Goal: Transaction & Acquisition: Obtain resource

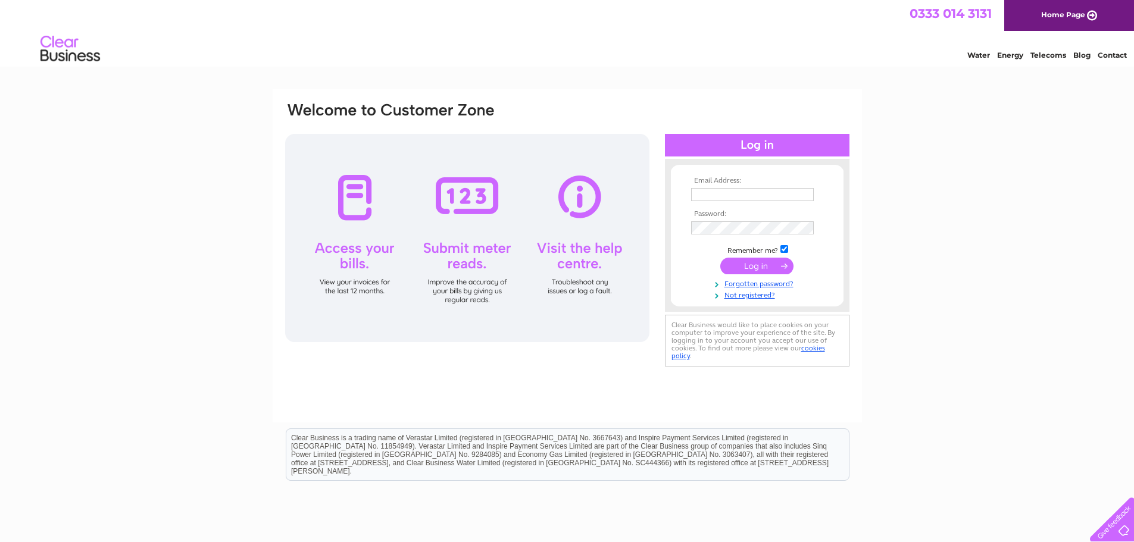
click at [699, 195] on input "text" at bounding box center [752, 194] width 123 height 13
type input "wendy.arnott56@gmail.com"
click at [762, 265] on input "submit" at bounding box center [756, 266] width 73 height 17
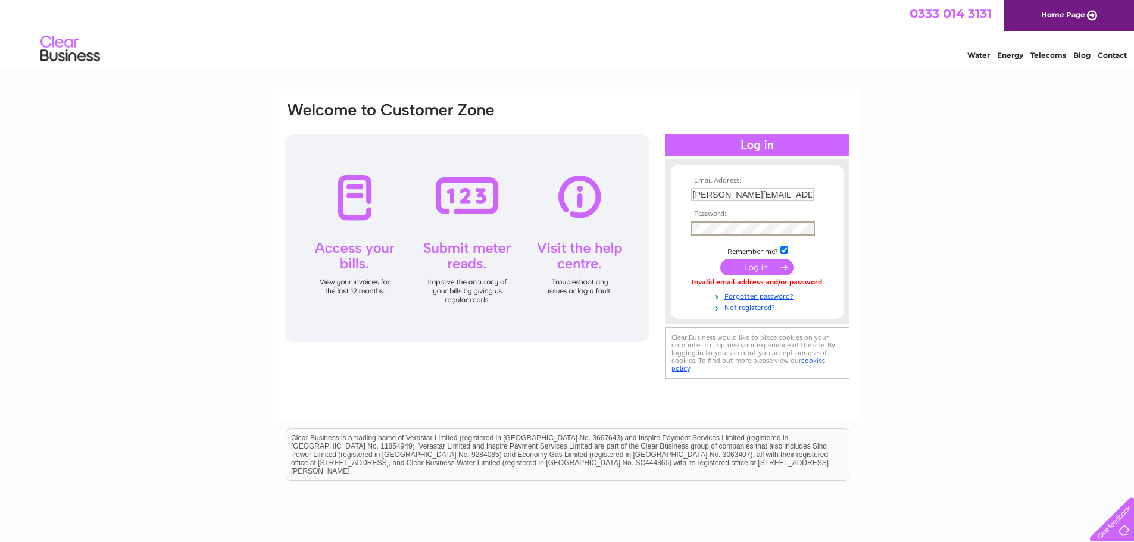
click at [777, 264] on input "submit" at bounding box center [756, 267] width 73 height 17
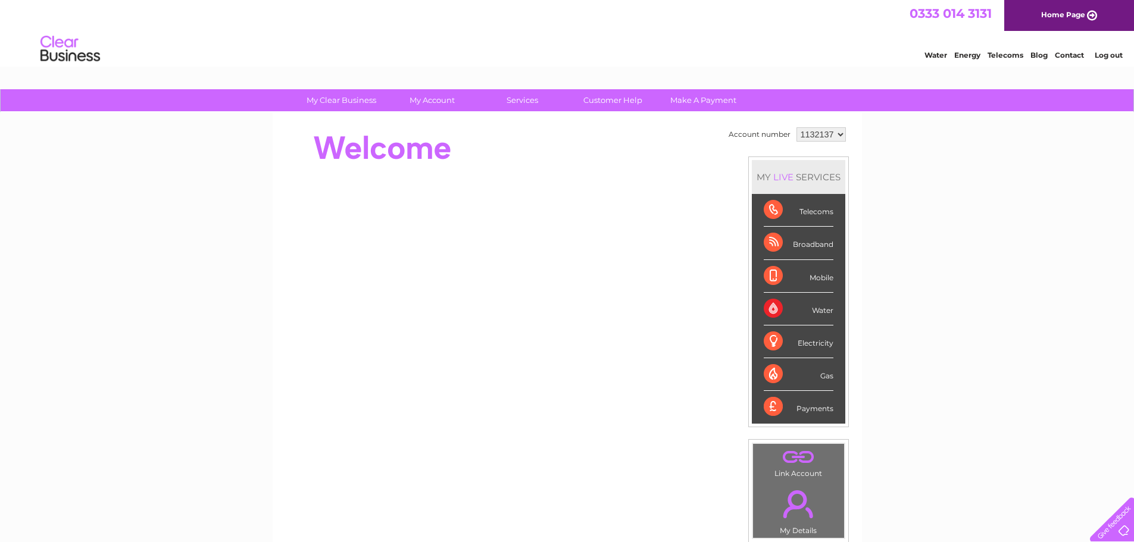
click at [790, 309] on div "Water" at bounding box center [799, 309] width 70 height 33
click at [837, 132] on select "1132137 1132409" at bounding box center [820, 134] width 49 height 14
select select "1132409"
click at [796, 127] on select "1132137 1132409" at bounding box center [820, 134] width 49 height 14
click at [795, 309] on div "Water" at bounding box center [799, 309] width 70 height 33
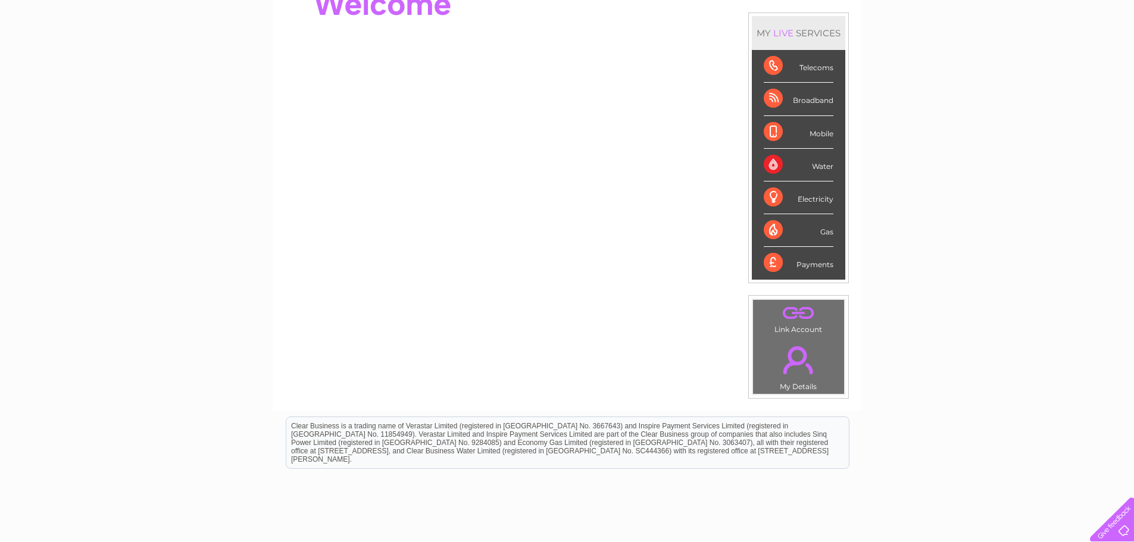
scroll to position [106, 0]
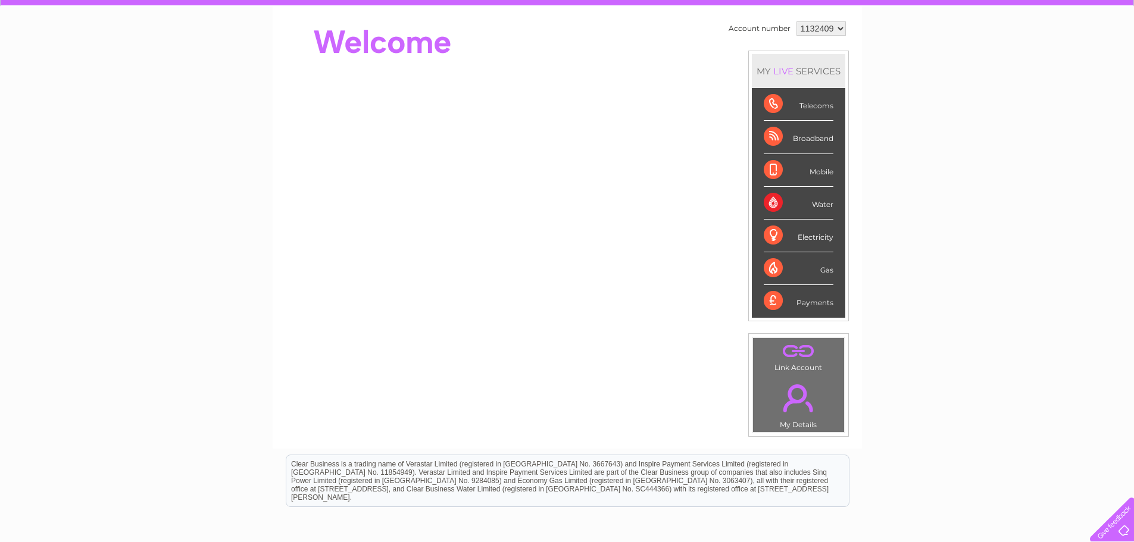
click at [774, 205] on div "Water" at bounding box center [799, 203] width 70 height 33
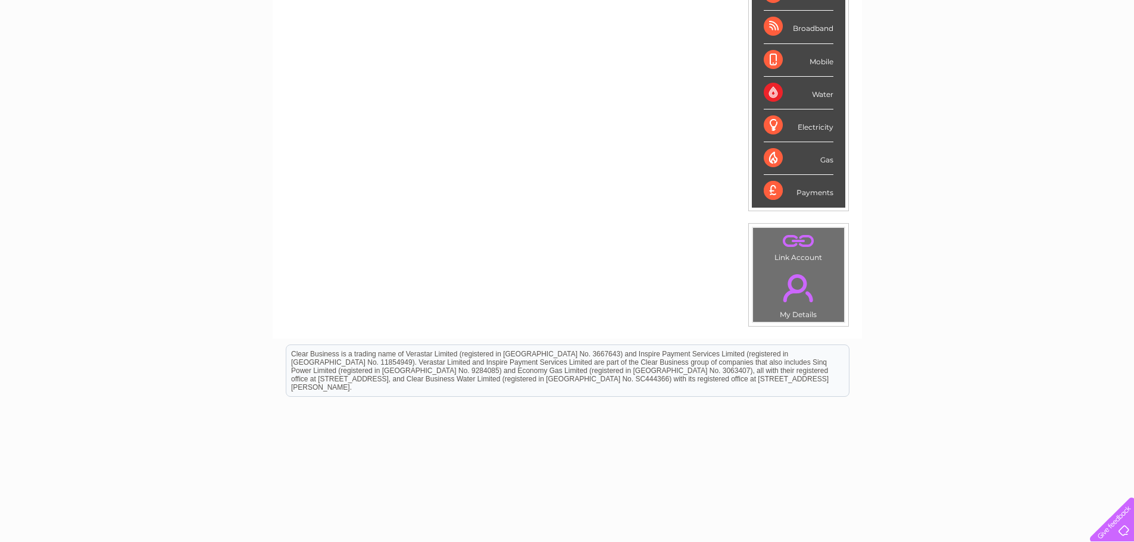
scroll to position [225, 0]
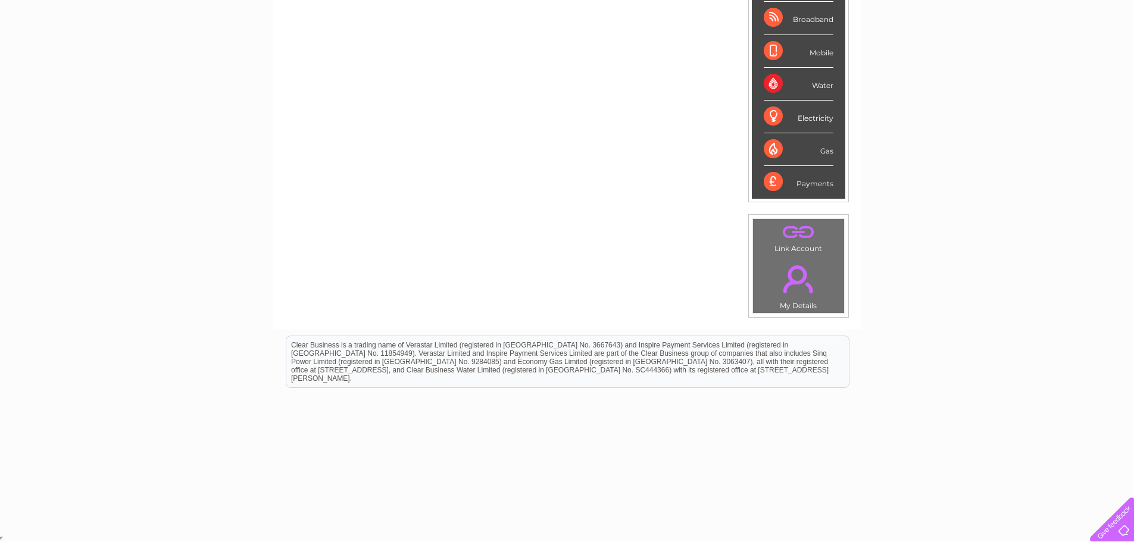
click at [770, 86] on div "Water" at bounding box center [799, 84] width 70 height 33
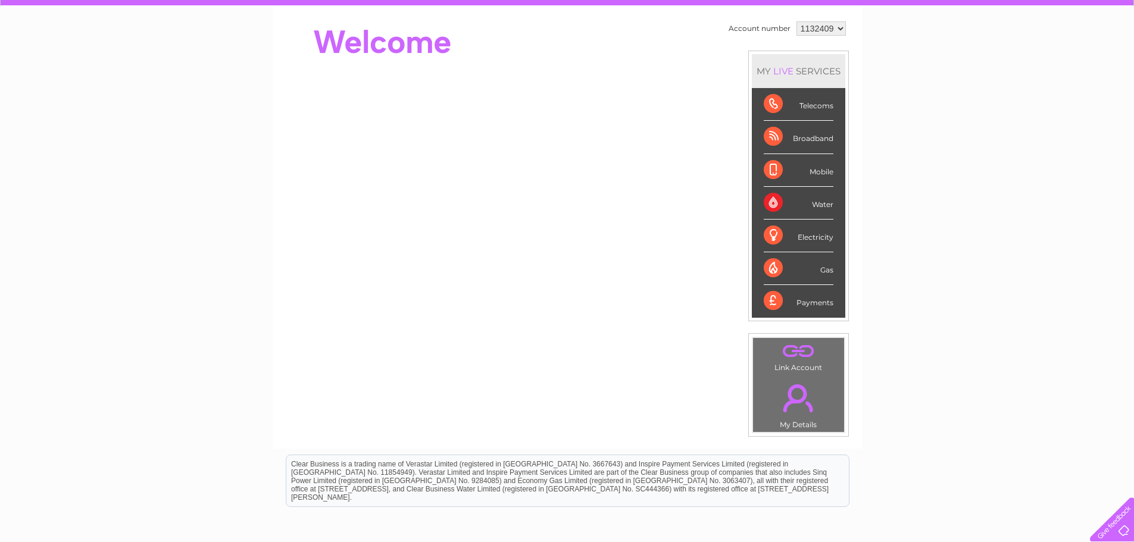
scroll to position [46, 0]
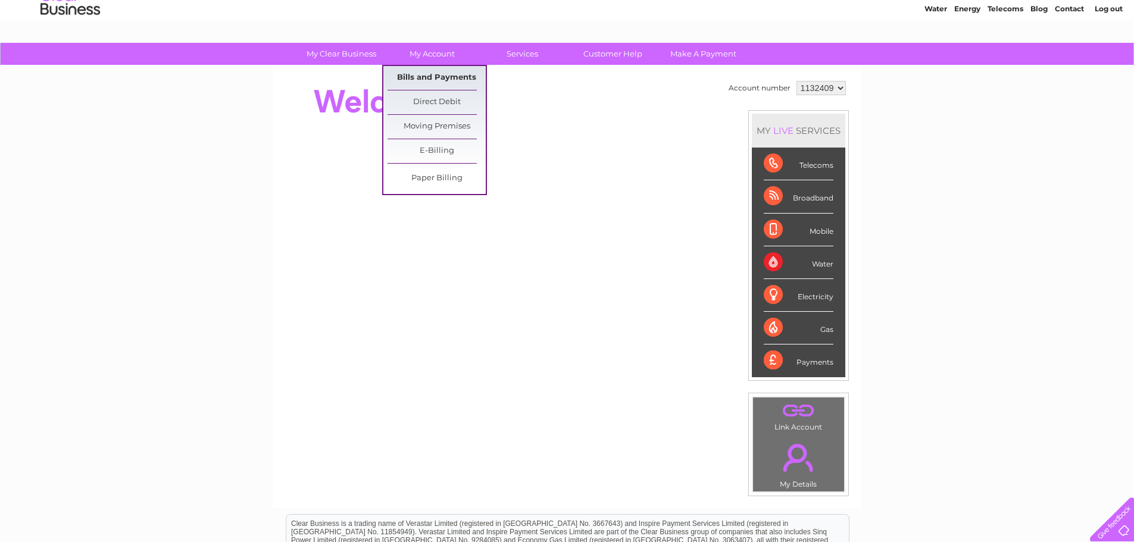
click at [418, 71] on link "Bills and Payments" at bounding box center [436, 78] width 98 height 24
click at [419, 77] on link "Bills and Payments" at bounding box center [436, 78] width 98 height 24
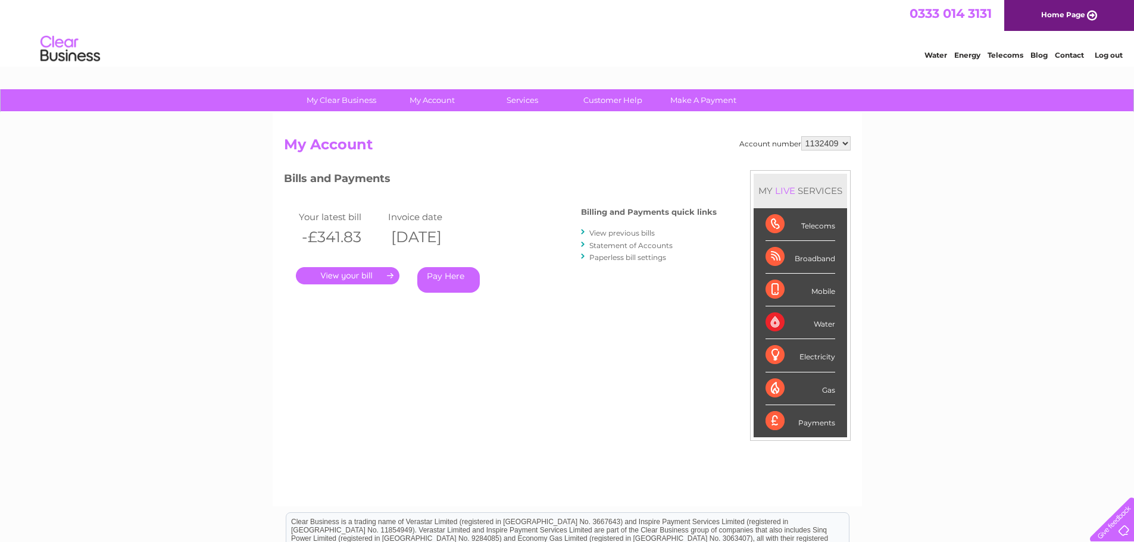
click at [379, 275] on link "." at bounding box center [348, 275] width 104 height 17
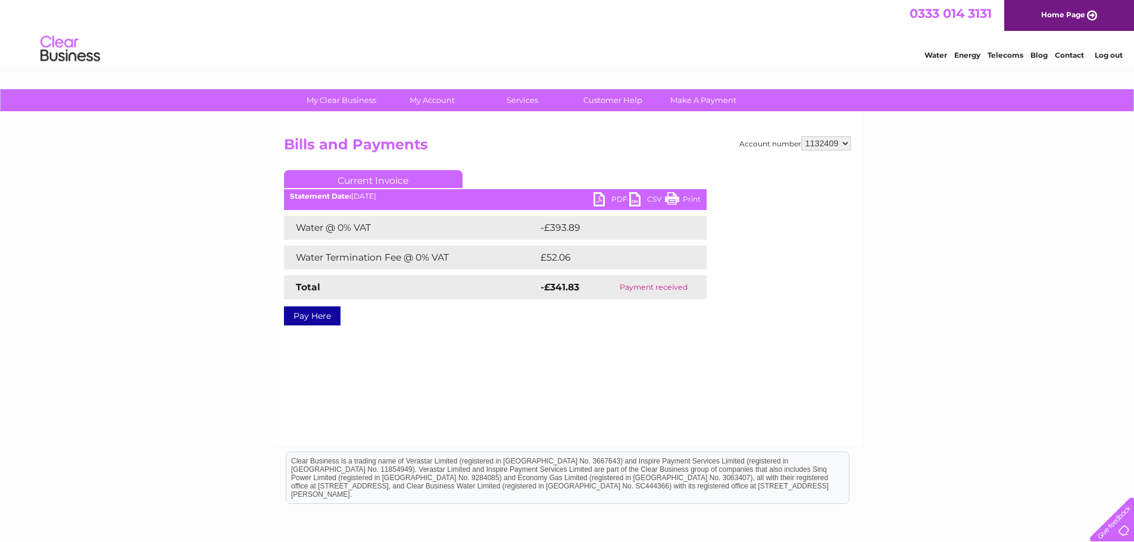
click at [601, 199] on link "PDF" at bounding box center [611, 200] width 36 height 17
click at [689, 155] on h2 "Bills and Payments" at bounding box center [567, 147] width 567 height 23
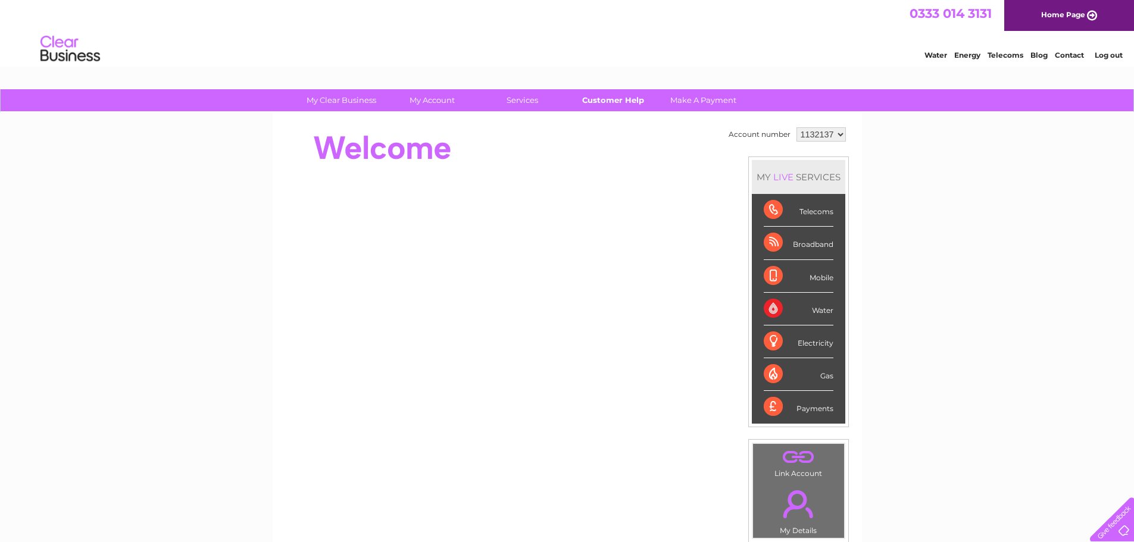
click at [628, 102] on link "Customer Help" at bounding box center [613, 100] width 98 height 22
